Goal: Entertainment & Leisure: Consume media (video, audio)

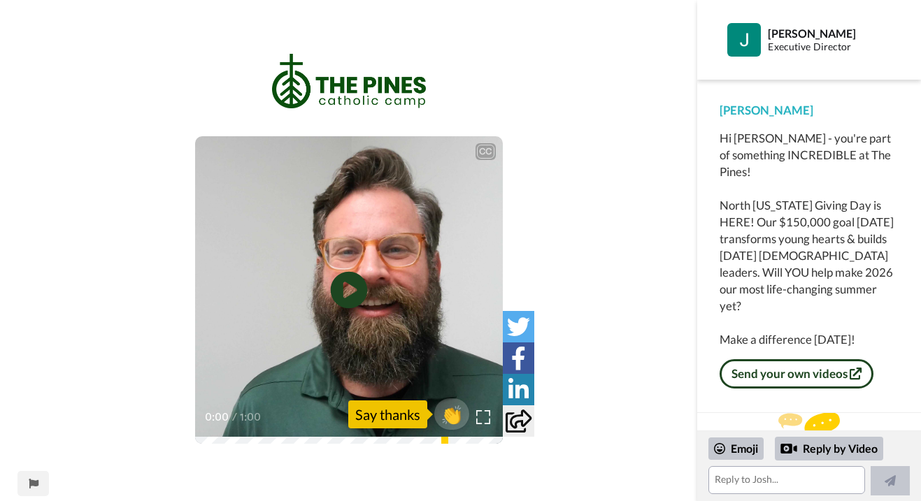
scroll to position [20, 0]
click at [355, 286] on icon at bounding box center [348, 290] width 37 height 37
click at [355, 286] on icon "Play/Pause" at bounding box center [348, 290] width 37 height 66
drag, startPoint x: 871, startPoint y: 33, endPoint x: 768, endPoint y: 35, distance: 102.8
click at [768, 35] on div "[PERSON_NAME]" at bounding box center [833, 33] width 130 height 13
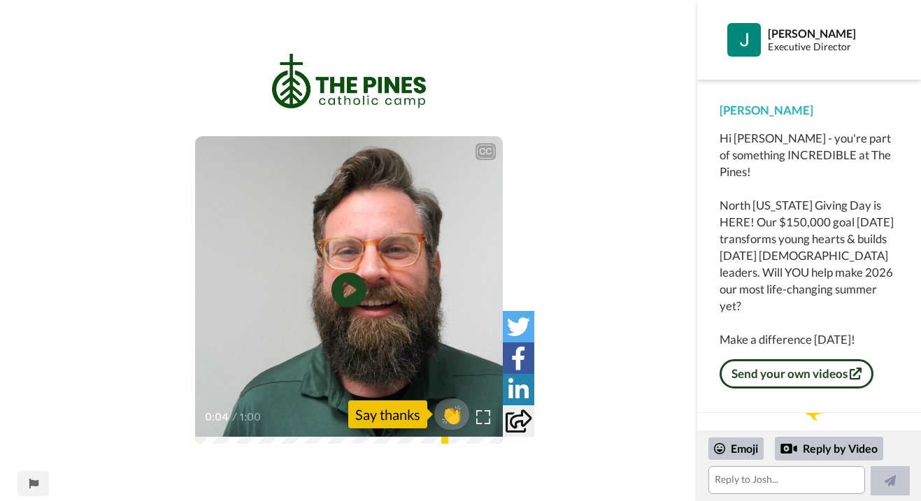
copy div "[PERSON_NAME]"
click at [339, 297] on icon at bounding box center [348, 290] width 37 height 37
